Goal: Task Accomplishment & Management: Manage account settings

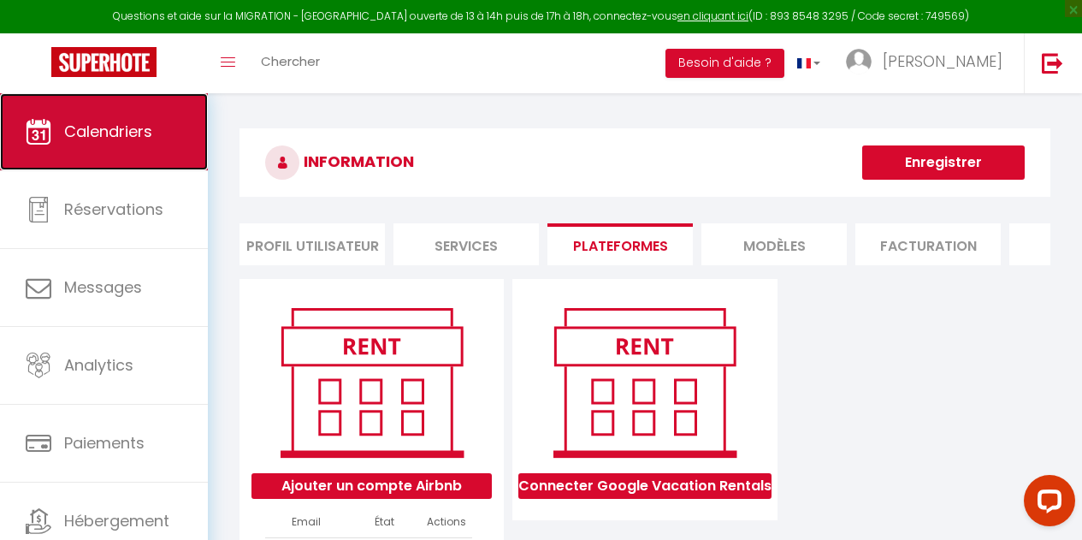
click at [136, 148] on link "Calendriers" at bounding box center [104, 131] width 208 height 77
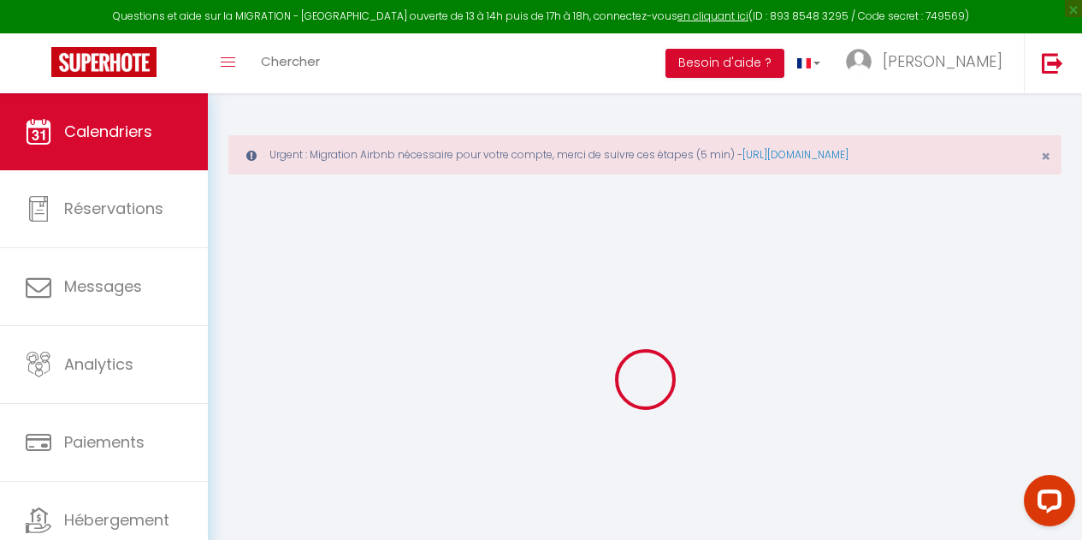
select select
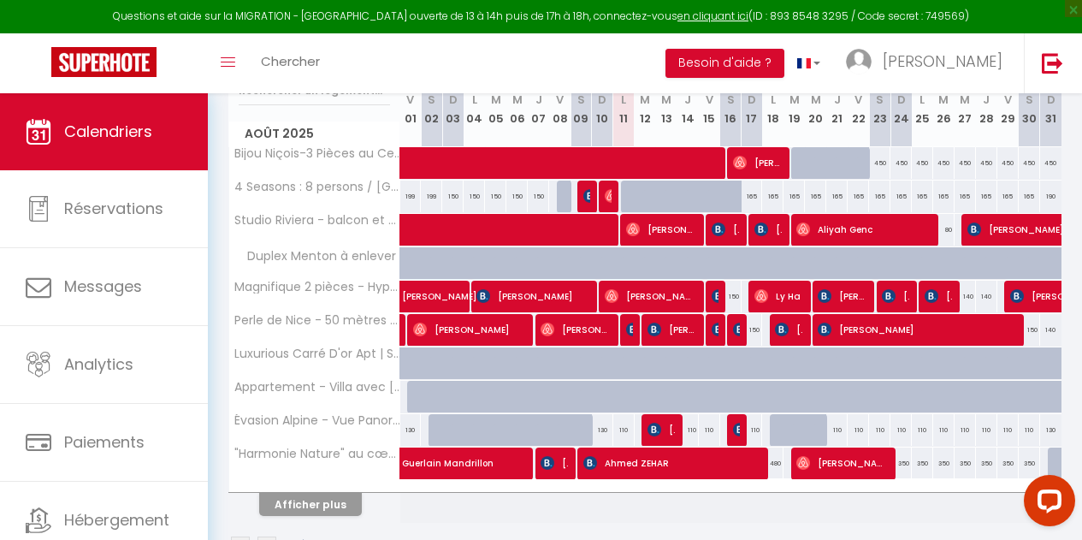
scroll to position [316, 0]
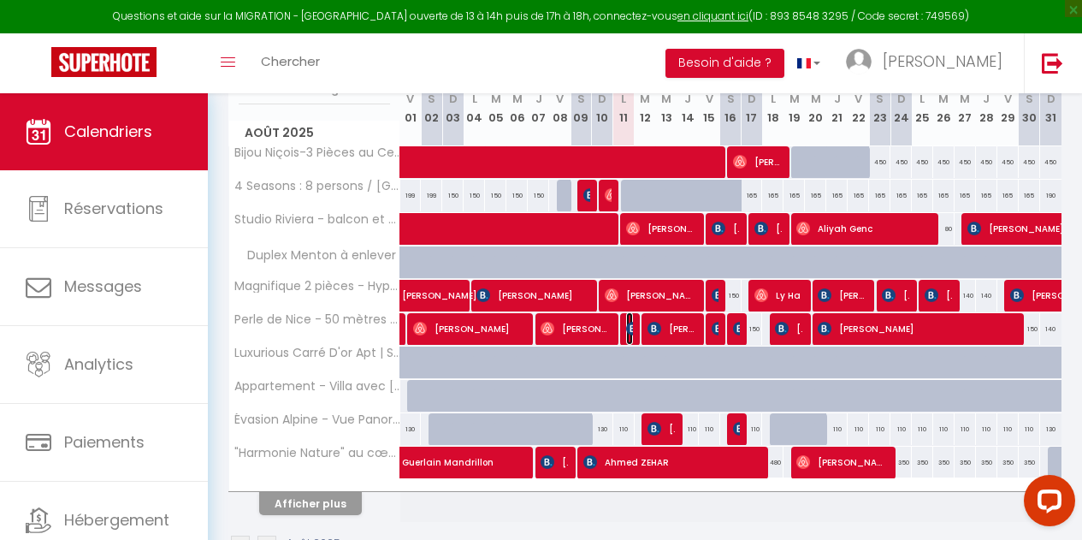
click at [626, 333] on img at bounding box center [633, 329] width 14 height 14
select select "OK"
select select "KO"
select select "0"
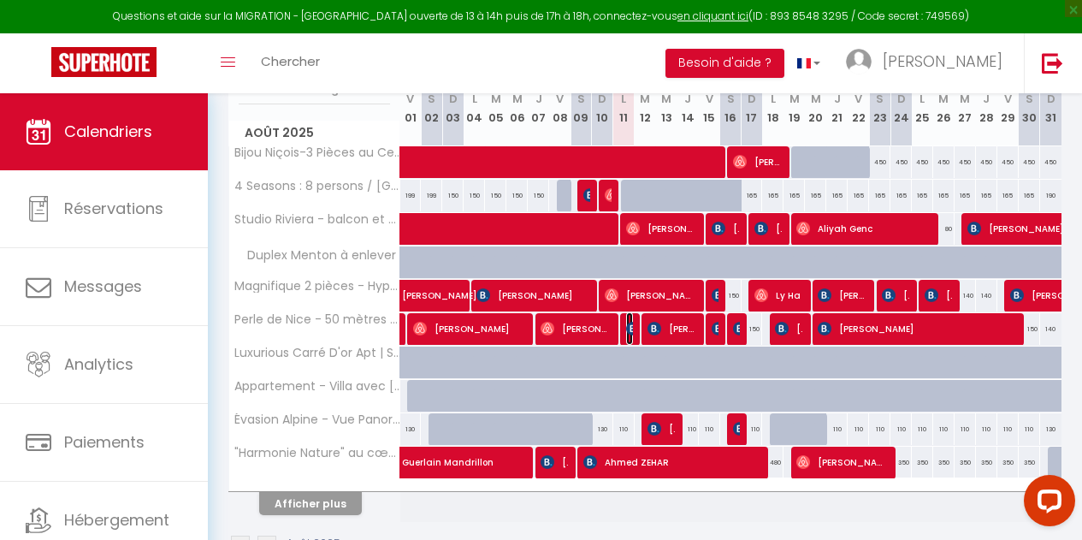
select select "1"
select select
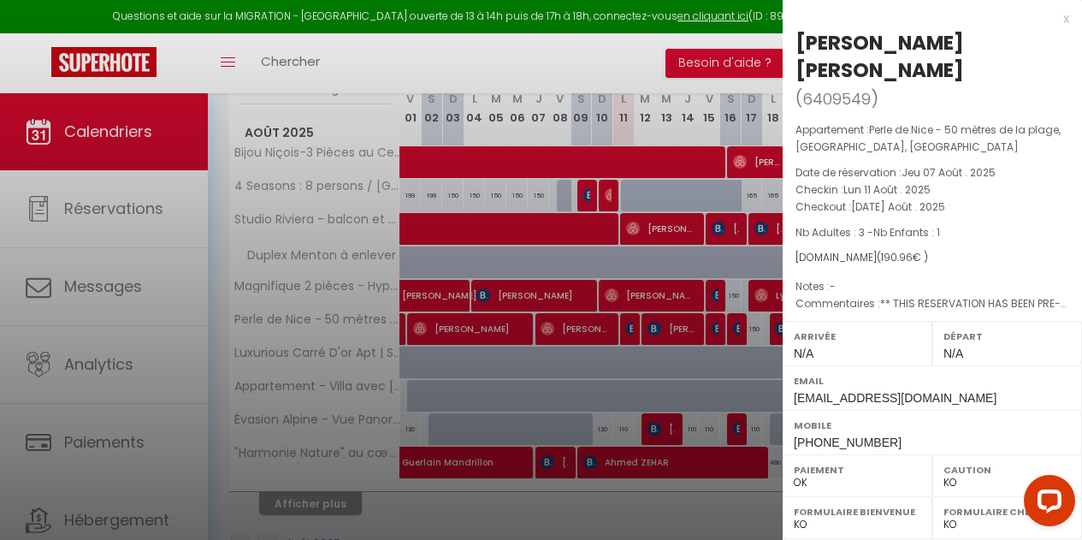
click at [1053, 23] on div "x" at bounding box center [926, 19] width 287 height 21
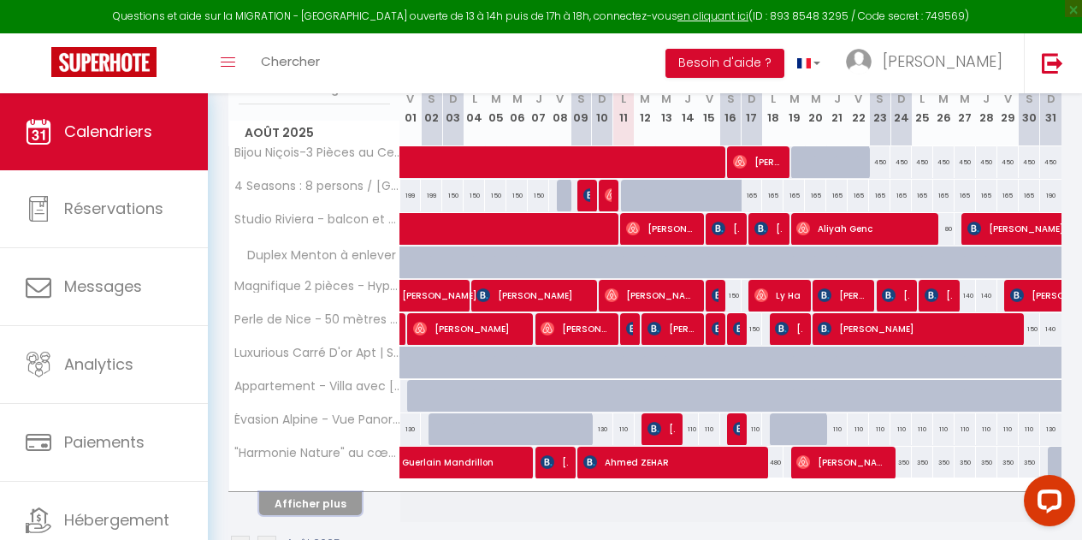
click at [333, 502] on button "Afficher plus" at bounding box center [310, 503] width 103 height 23
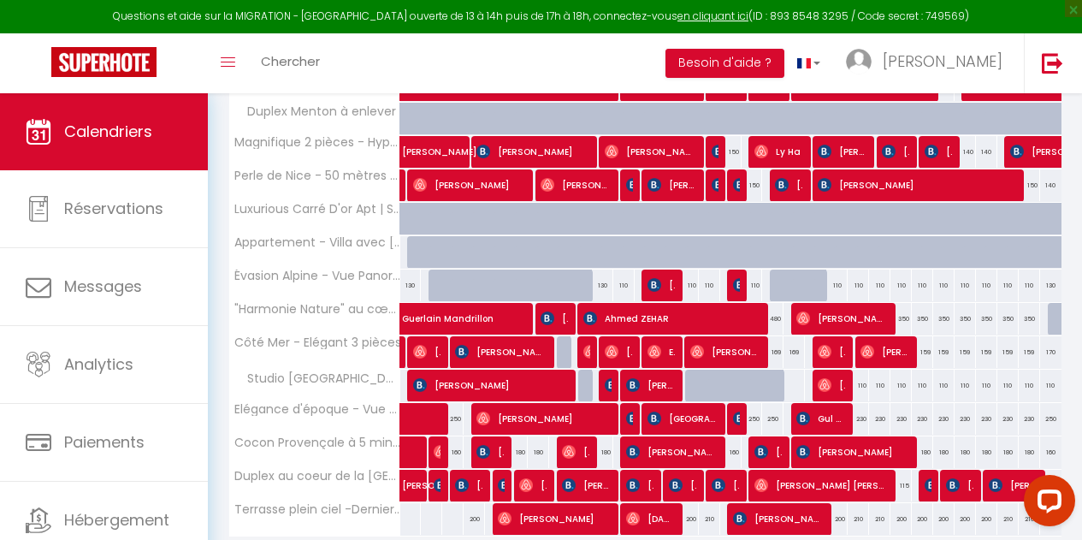
scroll to position [462, 0]
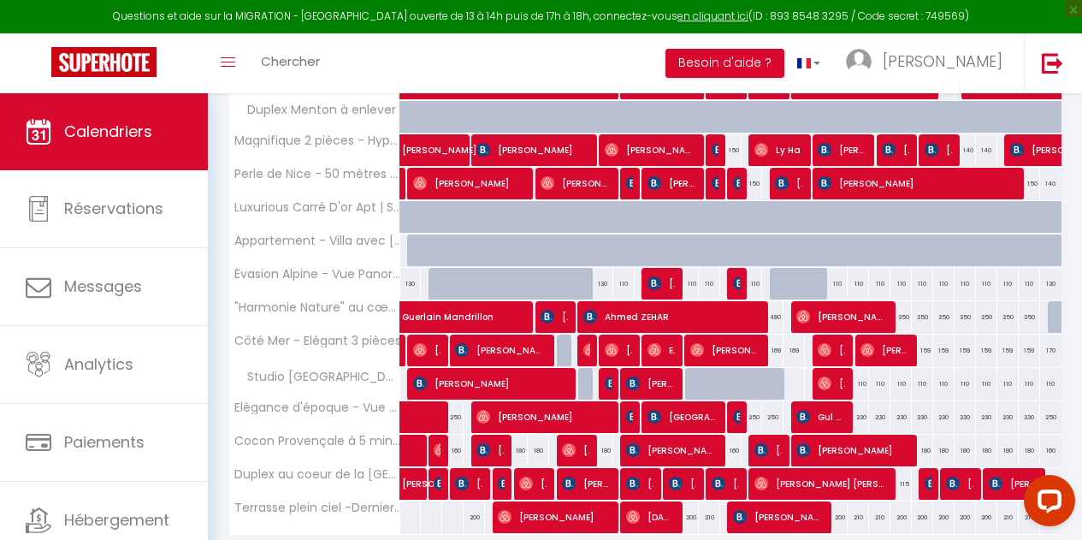
click at [620, 419] on div at bounding box center [630, 417] width 21 height 32
click at [626, 415] on img at bounding box center [633, 417] width 14 height 14
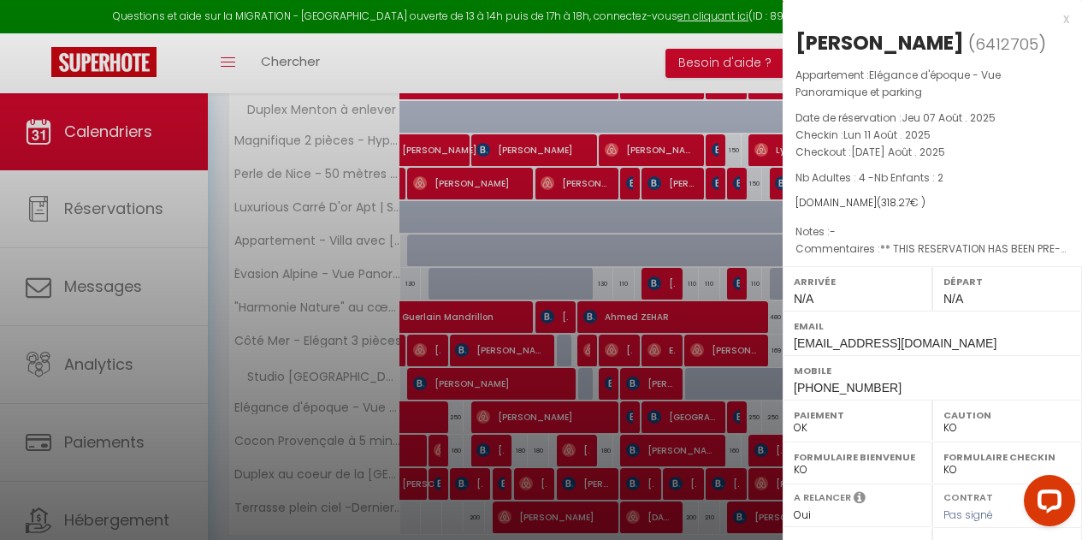
click at [1055, 24] on div "x" at bounding box center [926, 19] width 287 height 21
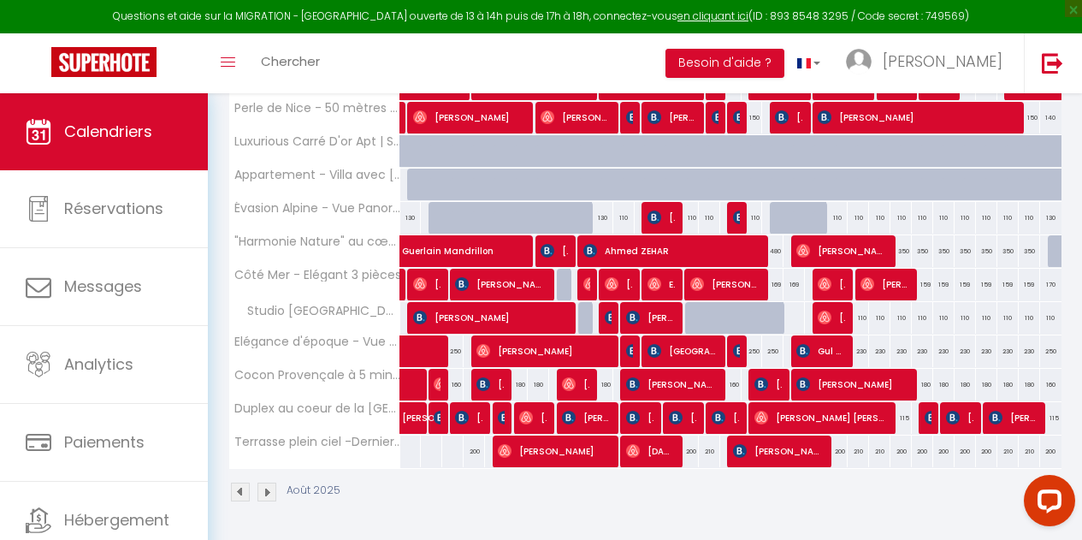
scroll to position [0, 0]
